Goal: Task Accomplishment & Management: Use online tool/utility

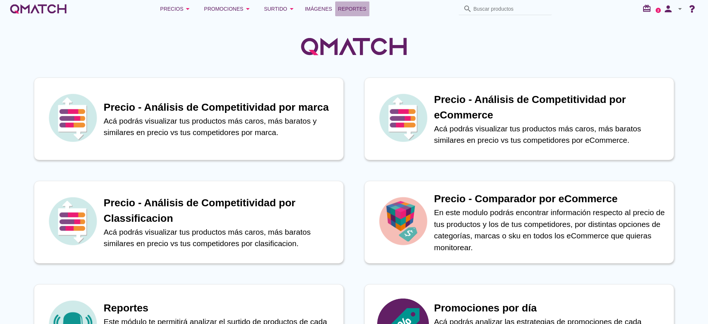
click at [347, 9] on span "Reportes" at bounding box center [352, 8] width 28 height 9
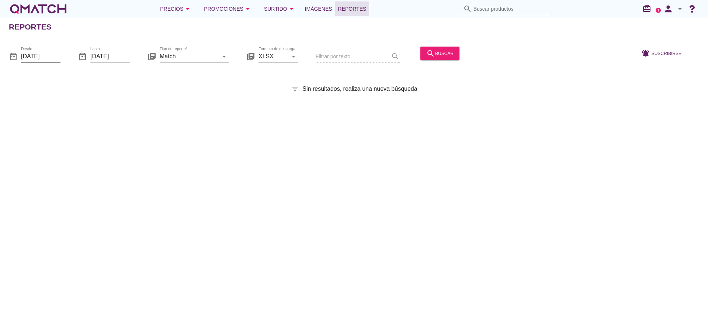
click at [54, 58] on input "[DATE]" at bounding box center [40, 56] width 39 height 12
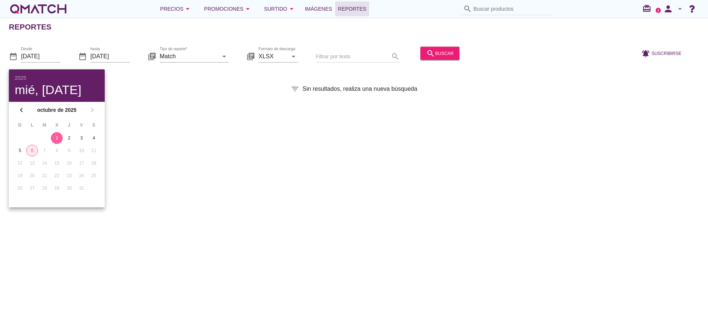
click at [31, 150] on div "6" at bounding box center [32, 150] width 11 height 7
type input "[DATE]"
click at [142, 114] on div "Reportes date_range Desde [DATE] date_range hasta [DATE] library_books Tipo de …" at bounding box center [354, 171] width 708 height 306
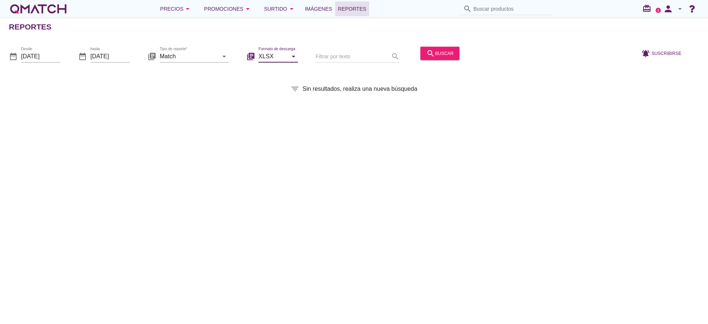
click at [275, 53] on input "XLSX" at bounding box center [272, 56] width 29 height 12
click at [343, 60] on div "Filtrar por texto search" at bounding box center [358, 56] width 84 height 25
click at [187, 58] on input "Match" at bounding box center [189, 56] width 59 height 12
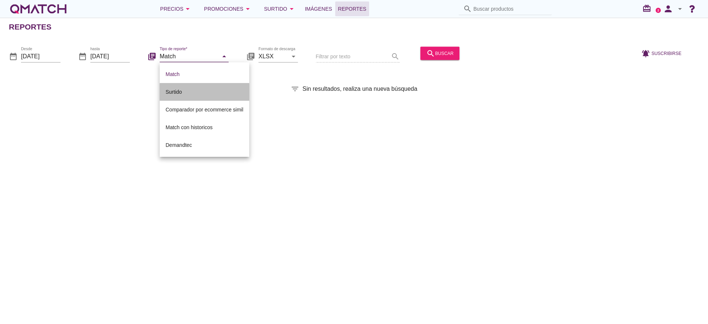
click at [202, 89] on div "Surtido" at bounding box center [205, 91] width 78 height 9
type input "Surtido"
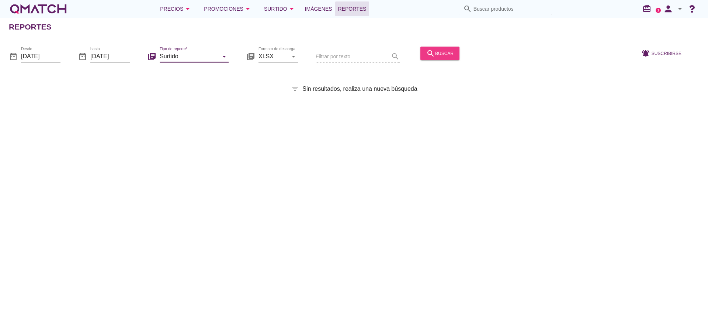
click at [446, 52] on div "search buscar" at bounding box center [439, 53] width 27 height 9
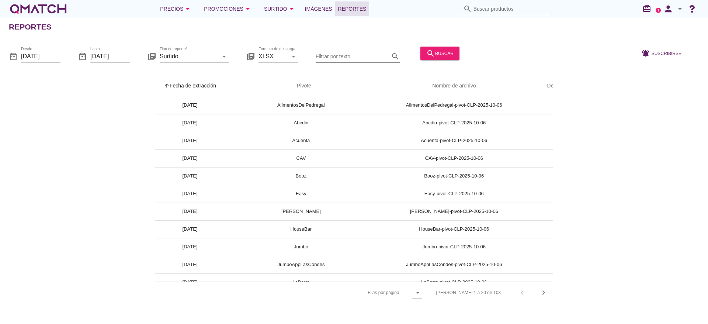
click at [375, 55] on input "Filtrar por texto" at bounding box center [353, 56] width 74 height 12
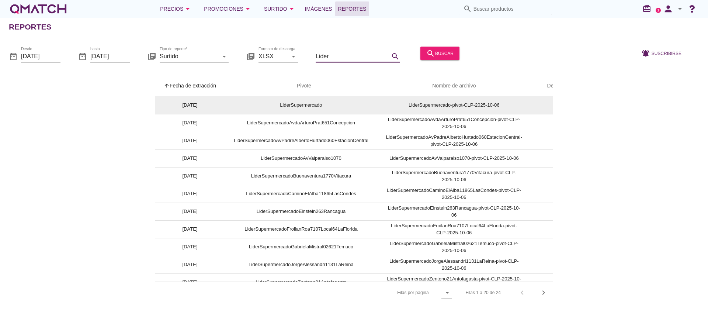
type input "Lider"
click at [306, 107] on td "LiderSupermercado" at bounding box center [301, 105] width 152 height 18
click at [456, 101] on td "LiderSupermercado-pivot-CLP-2025-10-06" at bounding box center [454, 105] width 154 height 18
click at [275, 109] on td "LiderSupermercado" at bounding box center [301, 105] width 152 height 18
click at [295, 108] on td "LiderSupermercado" at bounding box center [301, 105] width 152 height 18
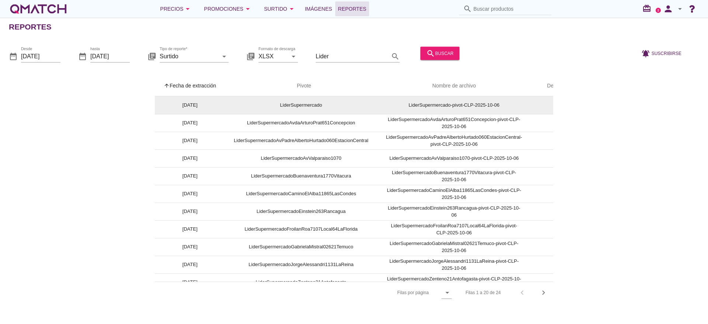
click at [331, 107] on td "LiderSupermercado" at bounding box center [301, 105] width 152 height 18
click at [456, 103] on td "LiderSupermercado-pivot-CLP-2025-10-06" at bounding box center [454, 105] width 154 height 18
click at [225, 110] on td "LiderSupermercado" at bounding box center [301, 105] width 152 height 18
click at [187, 109] on td "[DATE]" at bounding box center [190, 105] width 70 height 18
click at [189, 106] on td "[DATE]" at bounding box center [190, 105] width 70 height 18
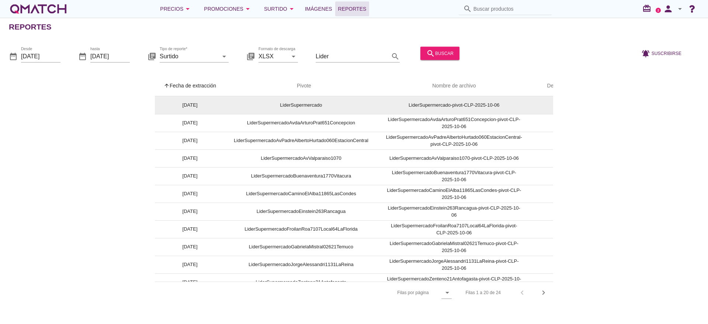
click at [189, 106] on td "[DATE]" at bounding box center [190, 105] width 70 height 18
click at [172, 103] on td "[DATE]" at bounding box center [190, 105] width 70 height 18
click at [349, 105] on td "LiderSupermercado" at bounding box center [301, 105] width 152 height 18
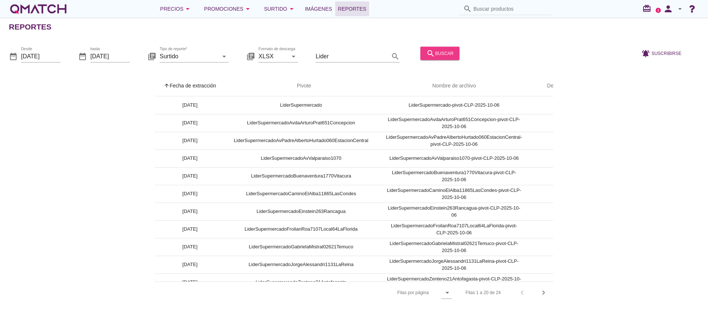
click at [448, 51] on div "search buscar" at bounding box center [439, 53] width 27 height 9
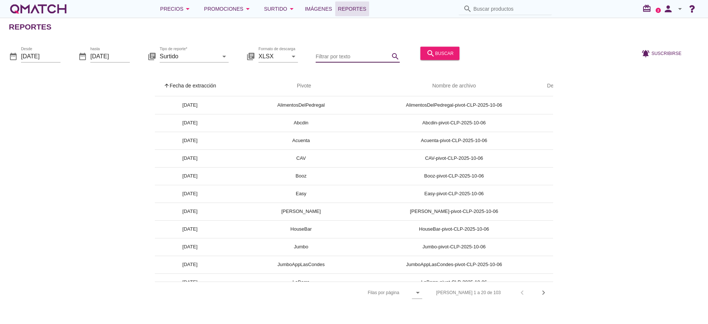
click at [326, 52] on input "Filtrar por texto" at bounding box center [353, 56] width 74 height 12
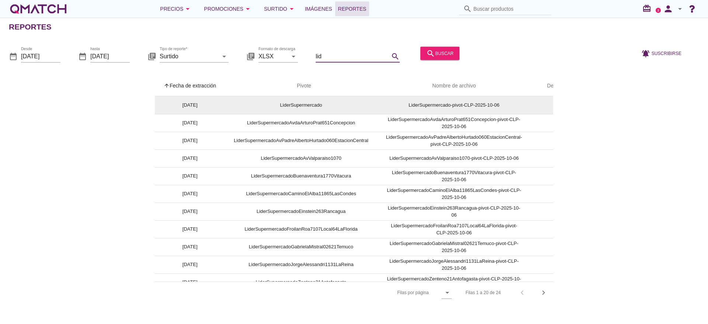
type input "lid"
click at [461, 108] on td "LiderSupermercado-pivot-CLP-2025-10-06" at bounding box center [454, 105] width 154 height 18
click at [462, 108] on td "LiderSupermercado-pivot-CLP-2025-10-06" at bounding box center [454, 105] width 154 height 18
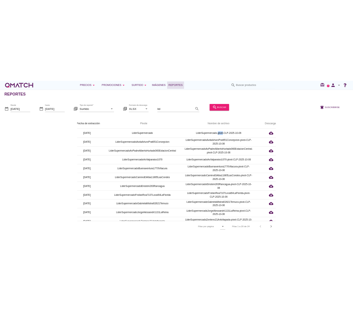
scroll to position [0, 34]
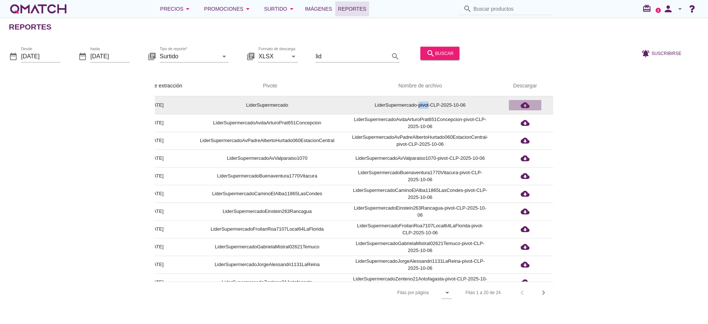
click at [528, 107] on icon "cloud_download" at bounding box center [525, 105] width 9 height 9
